Goal: Transaction & Acquisition: Purchase product/service

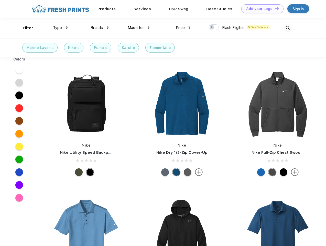
click at [261, 9] on link "Add your Logo Design Tool" at bounding box center [263, 8] width 42 height 9
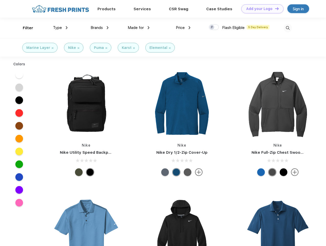
click at [0, 0] on div "Design Tool" at bounding box center [0, 0] width 0 height 0
click at [275, 8] on link "Add your Logo Design Tool" at bounding box center [263, 8] width 42 height 9
click at [25, 28] on div "Filter" at bounding box center [28, 28] width 11 height 6
click at [60, 28] on span "Type" at bounding box center [57, 27] width 9 height 5
click at [100, 28] on span "Brands" at bounding box center [97, 27] width 12 height 5
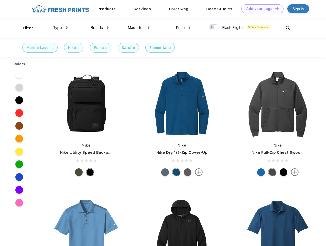
click at [139, 28] on span "Made for" at bounding box center [136, 27] width 16 height 5
click at [183, 28] on span "Price" at bounding box center [180, 27] width 9 height 5
click at [214, 27] on div at bounding box center [214, 27] width 10 height 6
click at [212, 27] on input "checkbox" at bounding box center [210, 25] width 3 height 3
click at [288, 28] on img at bounding box center [288, 28] width 8 height 8
